Goal: Information Seeking & Learning: Compare options

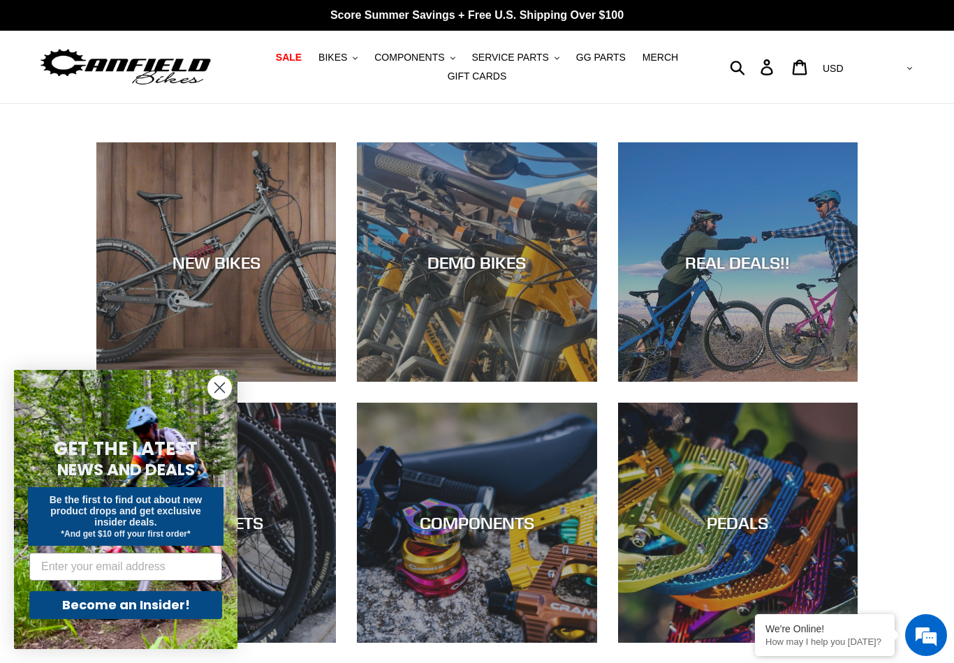
click at [228, 394] on circle "Close dialog" at bounding box center [219, 387] width 23 height 23
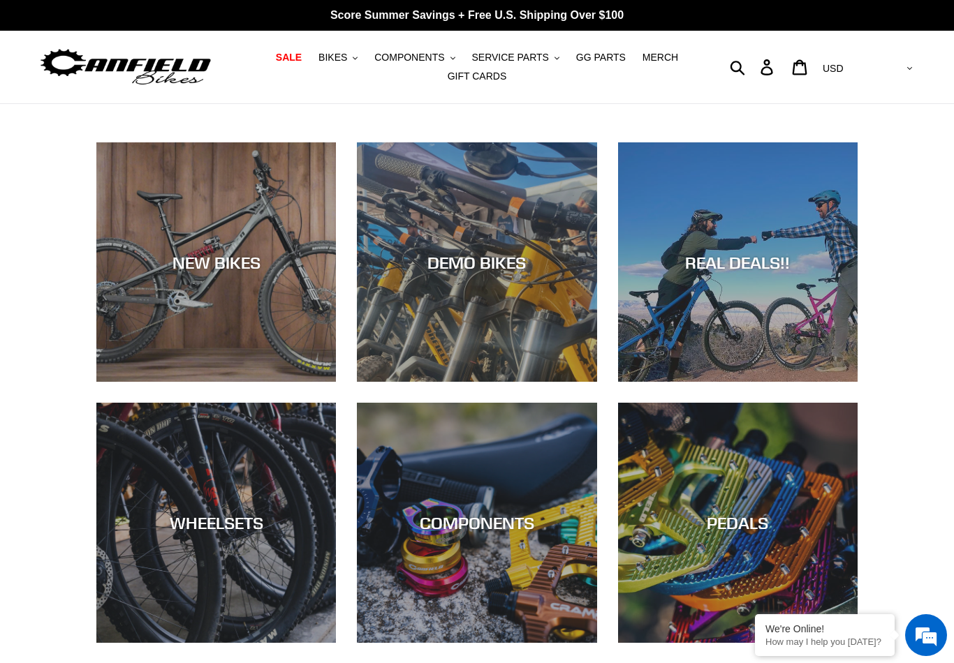
click at [163, 382] on div "NEW BIKES" at bounding box center [215, 382] width 239 height 0
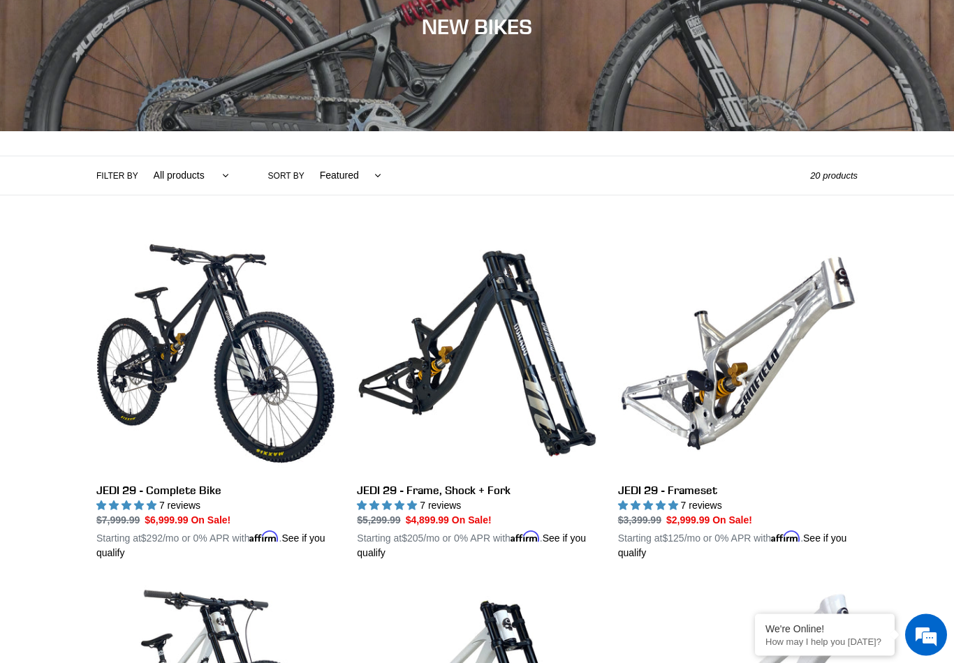
scroll to position [182, 0]
click at [119, 376] on link "JEDI 29 - Complete Bike" at bounding box center [215, 397] width 239 height 327
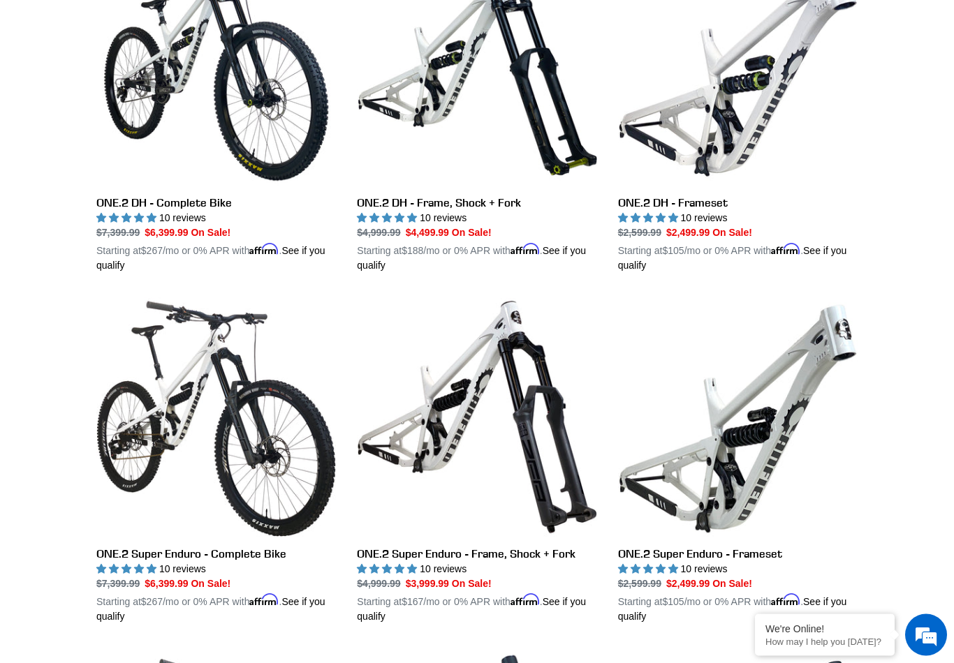
scroll to position [821, 0]
click at [142, 462] on link "ONE.2 Super Enduro - Complete Bike" at bounding box center [215, 460] width 239 height 327
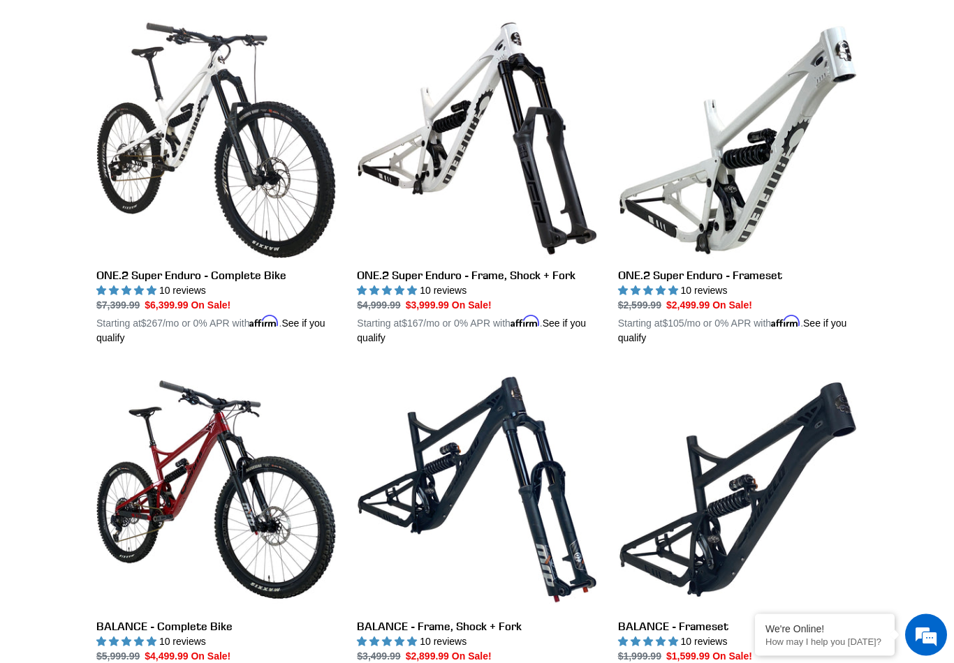
scroll to position [1100, 0]
click at [135, 475] on link "BALANCE - Complete Bike" at bounding box center [215, 533] width 239 height 327
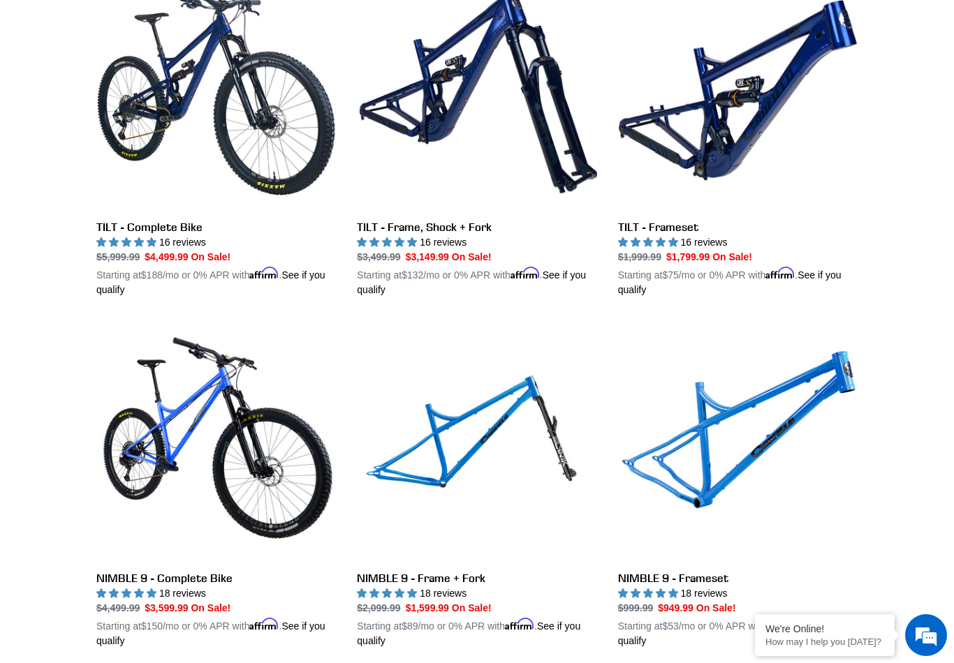
scroll to position [1820, 0]
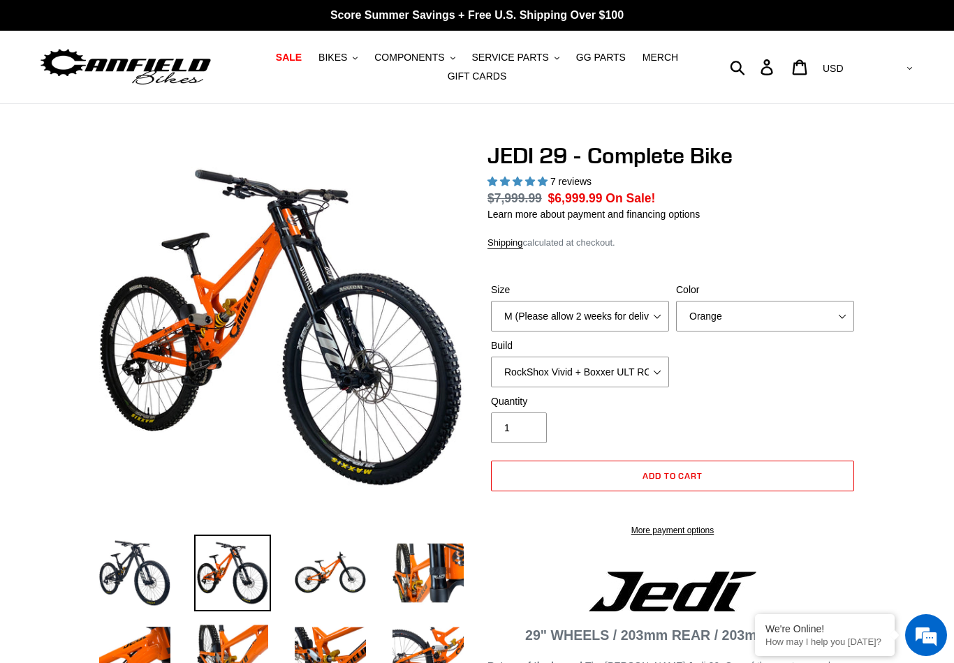
select select "highest-rating"
click at [636, 318] on select "M (Please allow 2 weeks for delivery) L (Please allow 2 weeks for delivery) XL …" at bounding box center [580, 316] width 178 height 31
select select "XL (Please allow 2 weeks for delivery)"
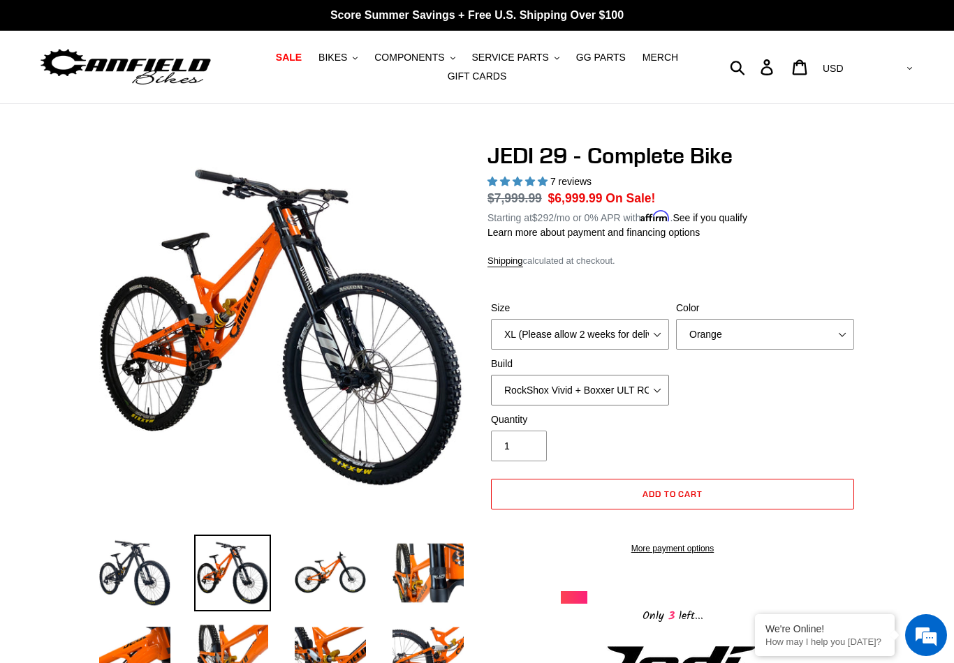
click at [649, 383] on select "RockShox Vivid + Boxxer ULT RC2 C3 200 + SRAM XO RockShox Vivid + Boxxer ULT RC…" at bounding box center [580, 390] width 178 height 31
click at [646, 388] on select "RockShox Vivid + Boxxer ULT RC2 C3 200 + SRAM XO RockShox Vivid + Boxxer ULT RC…" at bounding box center [580, 390] width 178 height 31
click at [623, 393] on select "RockShox Vivid + Boxxer ULT RC2 C3 200 + SRAM XO RockShox Vivid + Boxxer ULT RC…" at bounding box center [580, 390] width 178 height 31
select select "EXT eStoria LOK V3 + EXT Vaia 200 + Shimano"
click at [638, 390] on select "RockShox Vivid + Boxxer ULT RC2 C3 200 + SRAM XO RockShox Vivid + Boxxer ULT RC…" at bounding box center [580, 390] width 178 height 31
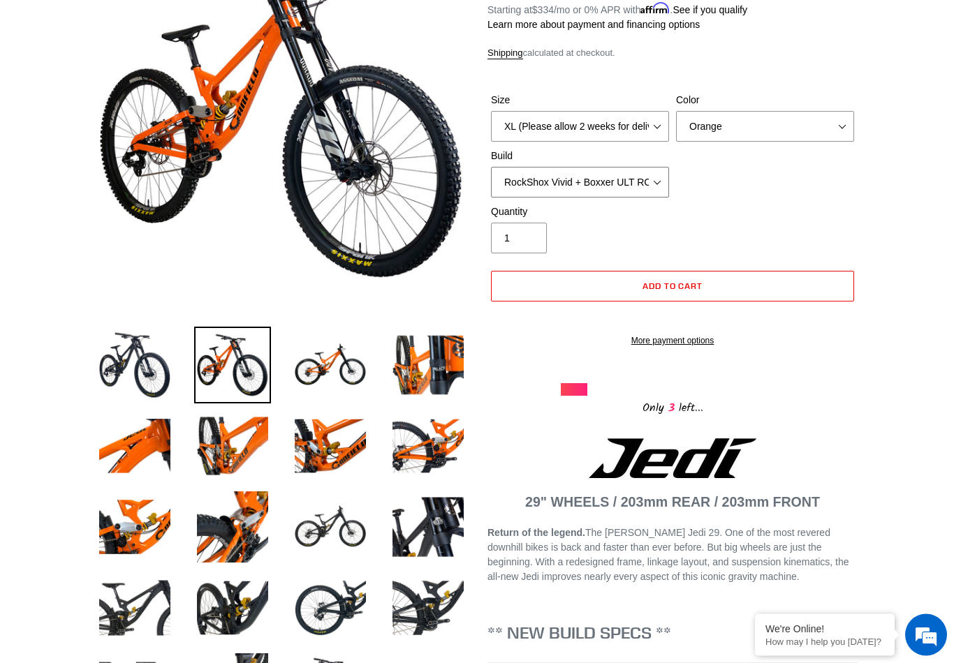
scroll to position [251, 0]
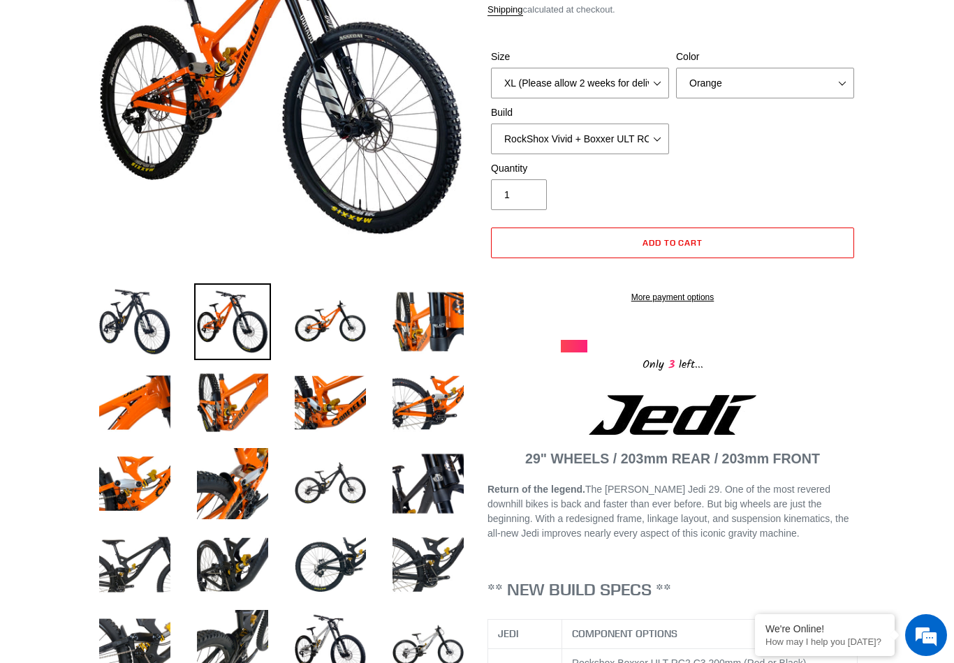
click at [345, 331] on img at bounding box center [330, 321] width 77 height 77
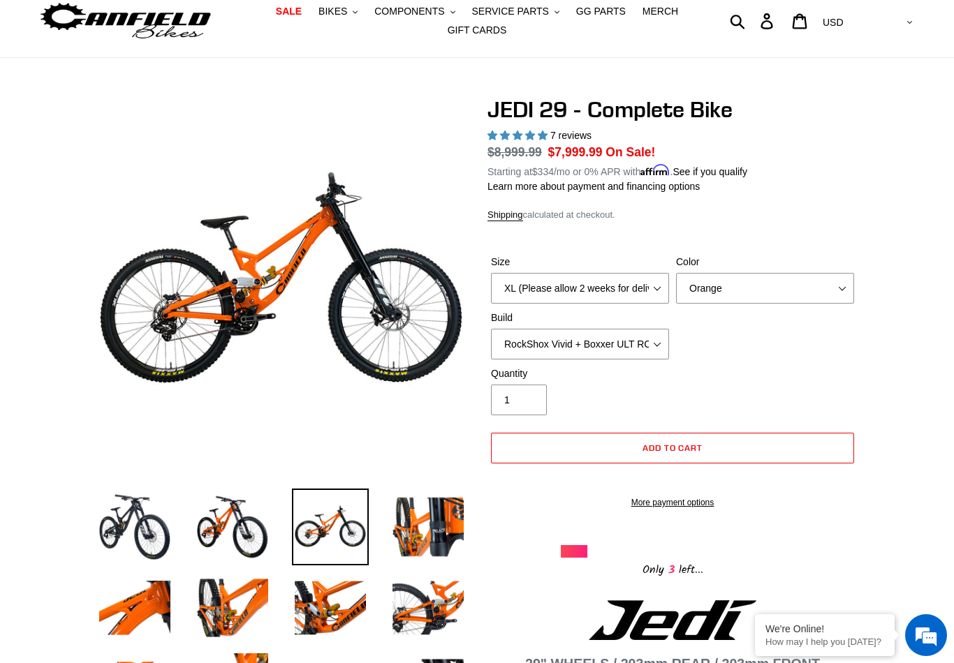
scroll to position [68, 0]
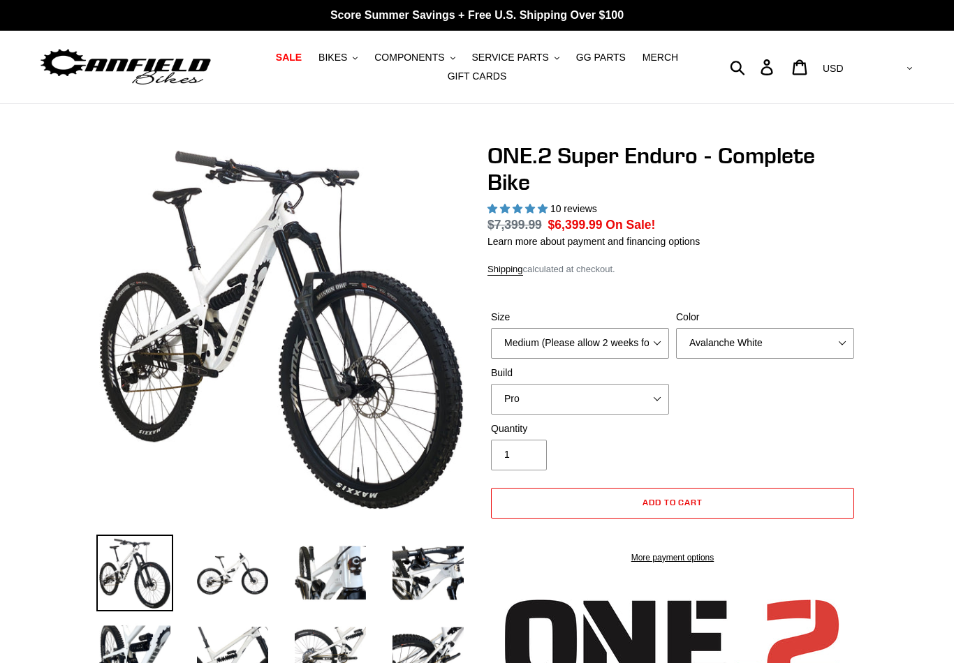
select select "highest-rating"
click at [616, 351] on select "Medium (Please allow 2 weeks for delivery) Large (Sold Out)" at bounding box center [580, 343] width 178 height 31
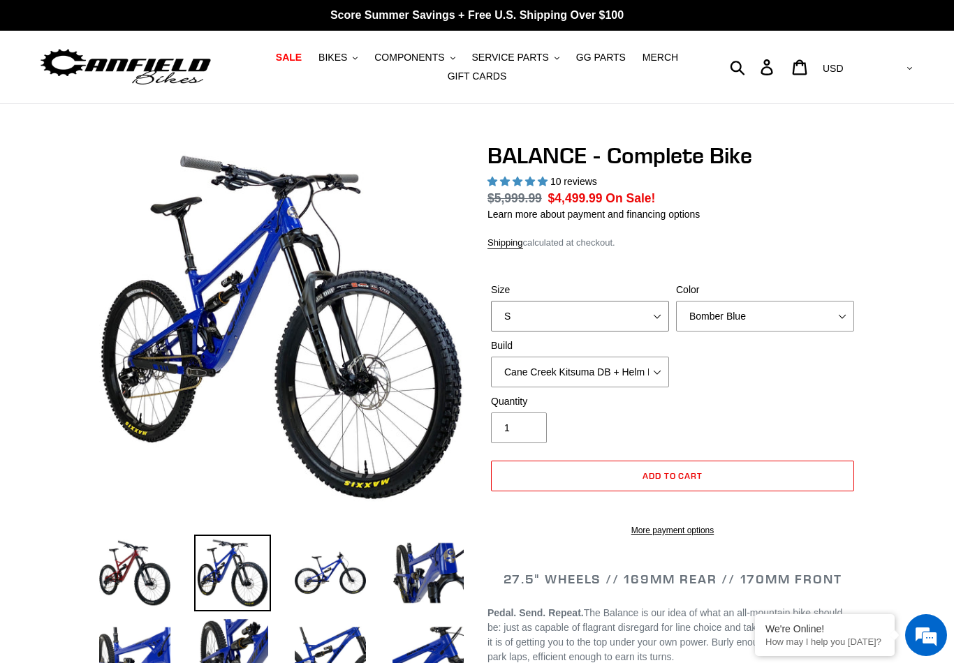
click at [627, 323] on select "S M L XL" at bounding box center [580, 316] width 178 height 31
select select "highest-rating"
select select "XL"
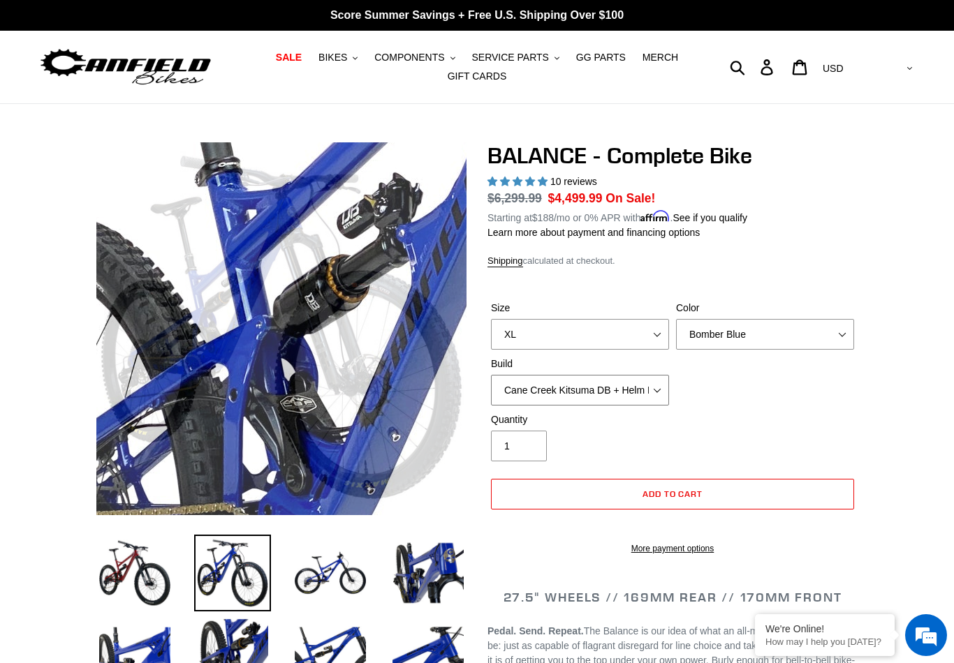
click at [639, 404] on select "Cane Creek Kitsuma DB + Helm MKII + SRAM GX Cane Creek Kitsuma DB + Helm MKII +…" at bounding box center [580, 390] width 178 height 31
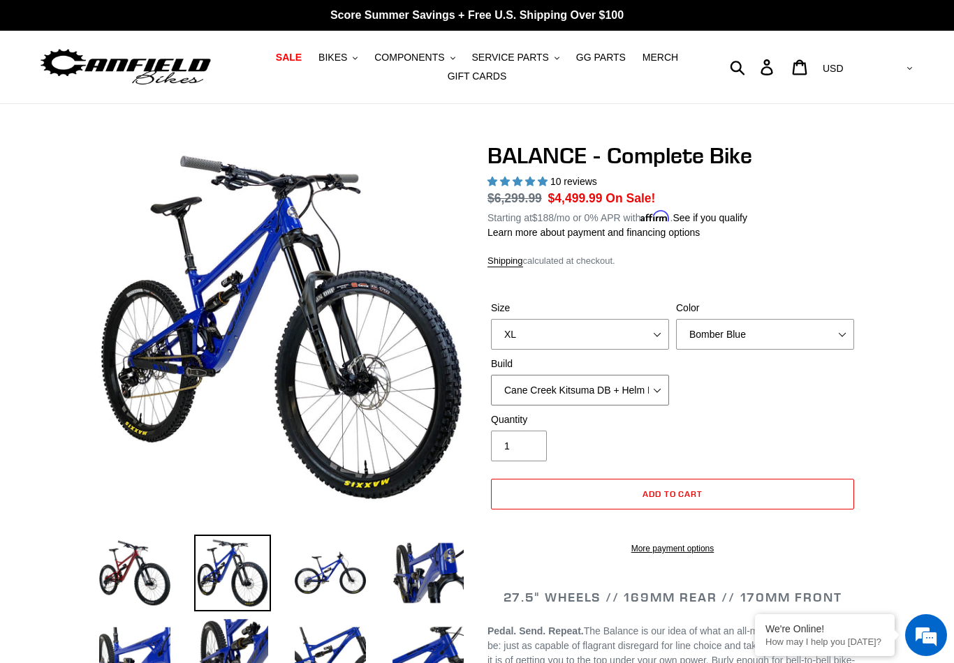
select select "RockShox Vivid ULT + Zeb ULT + SRAM GX"
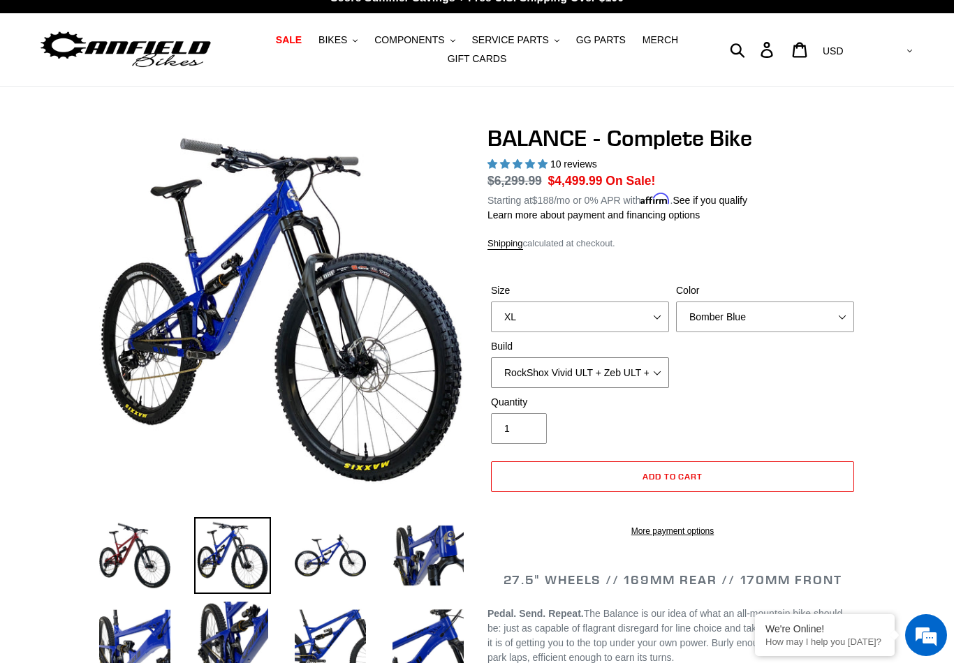
scroll to position [31, 0]
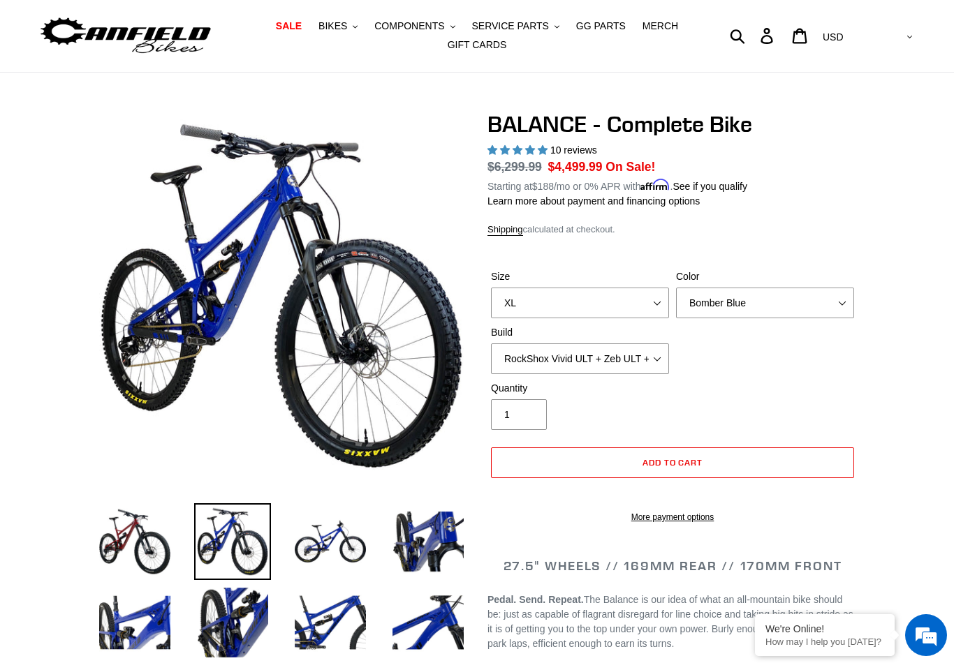
click at [353, 542] on img at bounding box center [330, 541] width 77 height 77
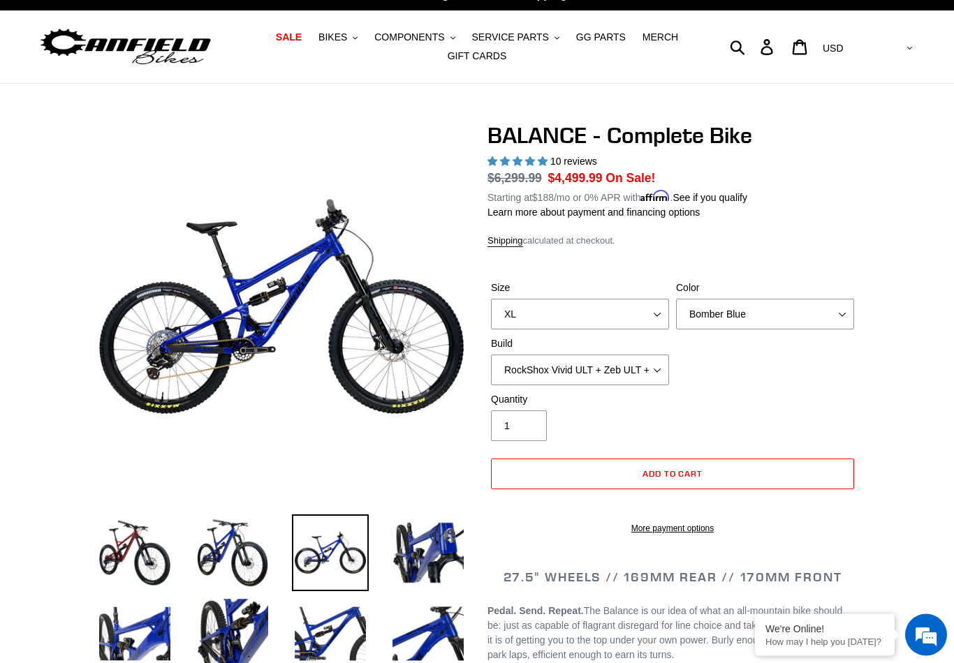
scroll to position [0, 0]
